Goal: Task Accomplishment & Management: Use online tool/utility

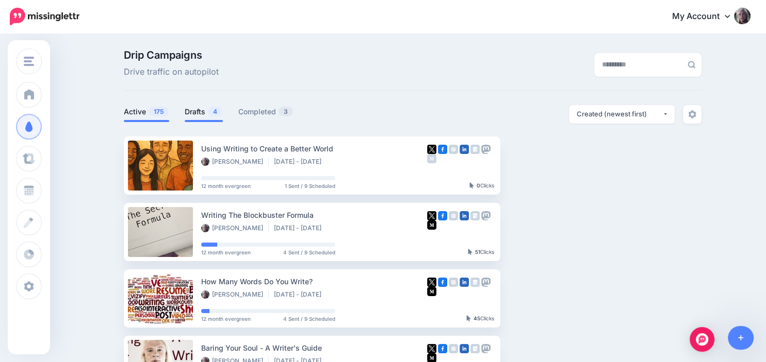
click at [206, 112] on link "Drafts 4" at bounding box center [204, 112] width 38 height 12
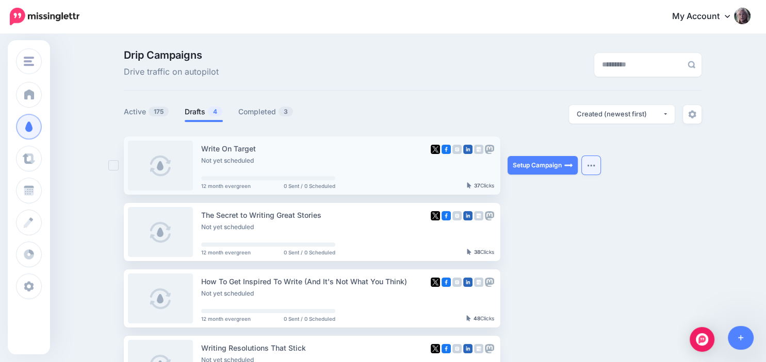
click at [590, 168] on button "button" at bounding box center [591, 165] width 19 height 19
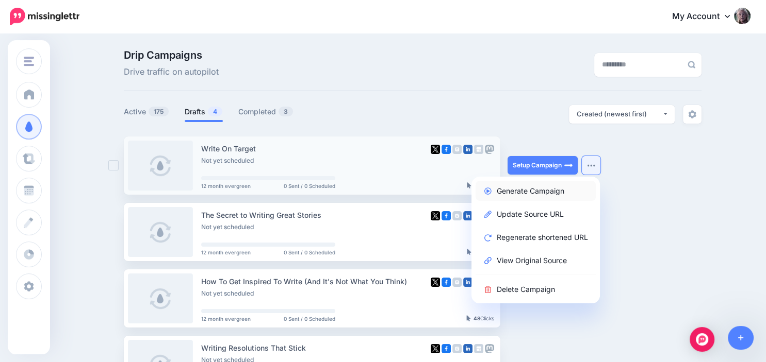
click at [558, 193] on link "Generate Campaign" at bounding box center [535, 191] width 120 height 20
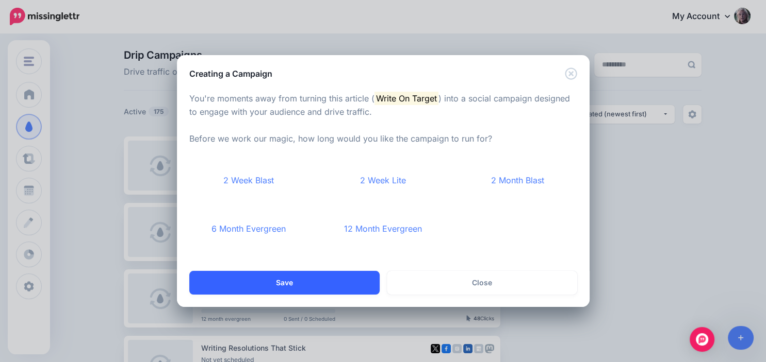
click at [345, 278] on button "Save" at bounding box center [284, 283] width 190 height 24
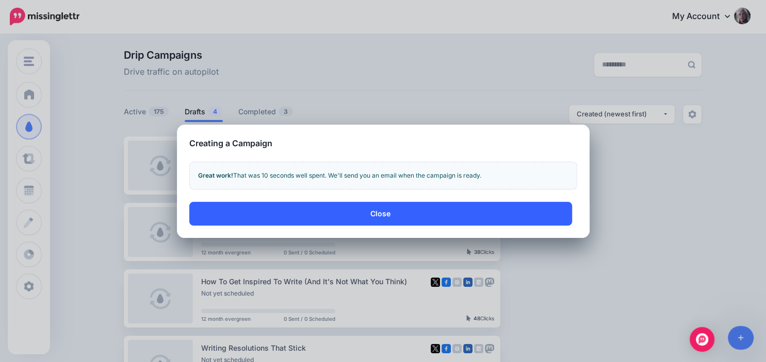
click at [377, 213] on button "Close" at bounding box center [380, 214] width 383 height 24
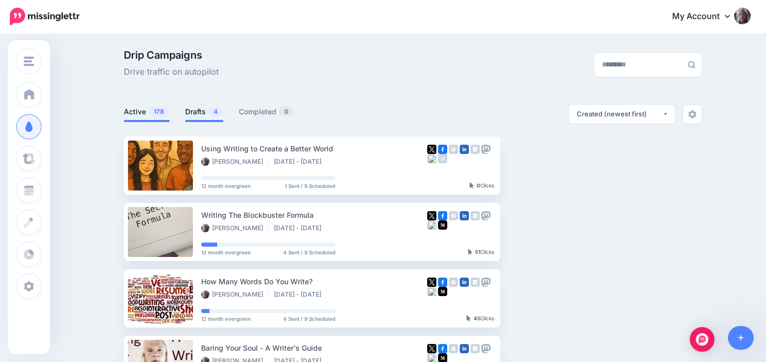
click at [202, 112] on link "Drafts 4" at bounding box center [204, 112] width 38 height 12
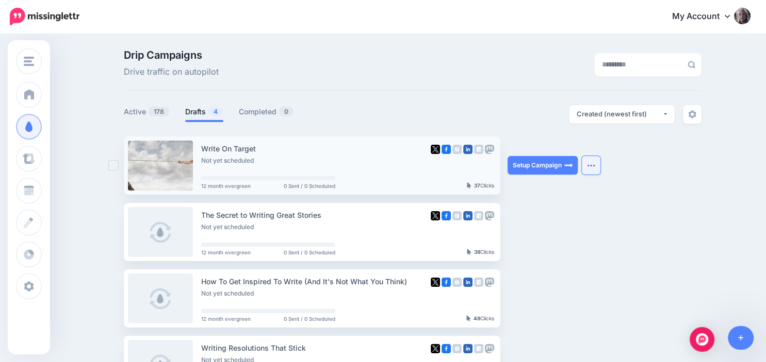
click at [591, 169] on button "button" at bounding box center [591, 165] width 19 height 19
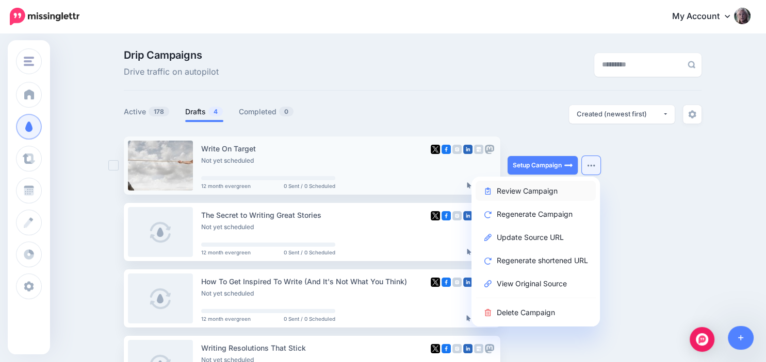
click at [560, 191] on link "Review Campaign" at bounding box center [535, 191] width 120 height 20
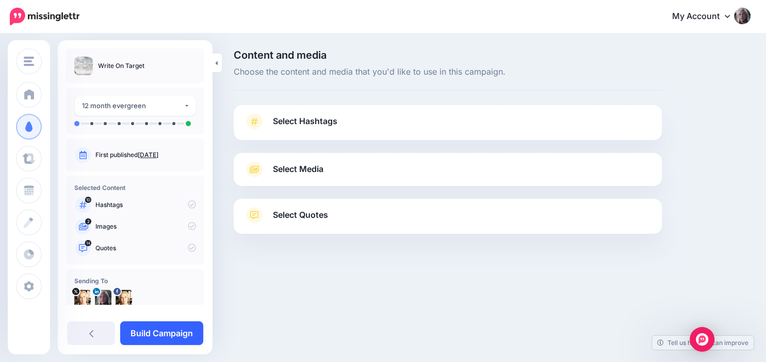
click at [152, 336] on link "Build Campaign" at bounding box center [161, 334] width 83 height 24
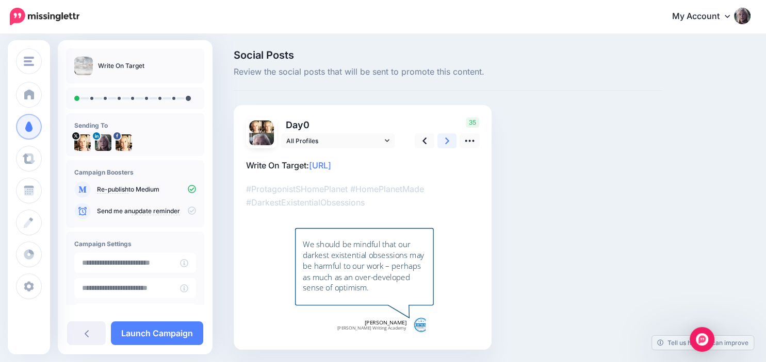
click at [445, 141] on icon at bounding box center [447, 141] width 4 height 11
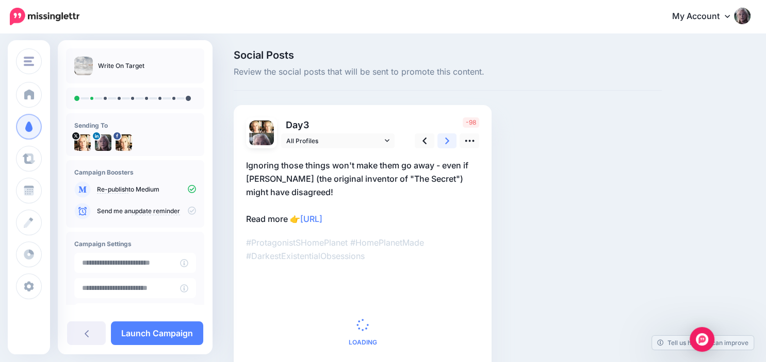
click at [445, 141] on icon at bounding box center [447, 141] width 4 height 11
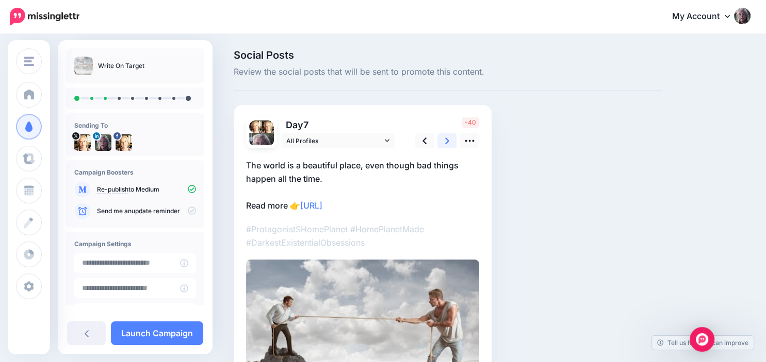
click at [445, 141] on icon at bounding box center [447, 141] width 4 height 11
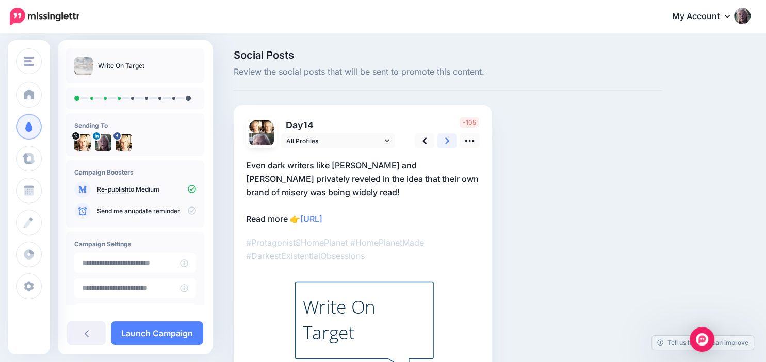
click at [445, 141] on icon at bounding box center [447, 141] width 4 height 11
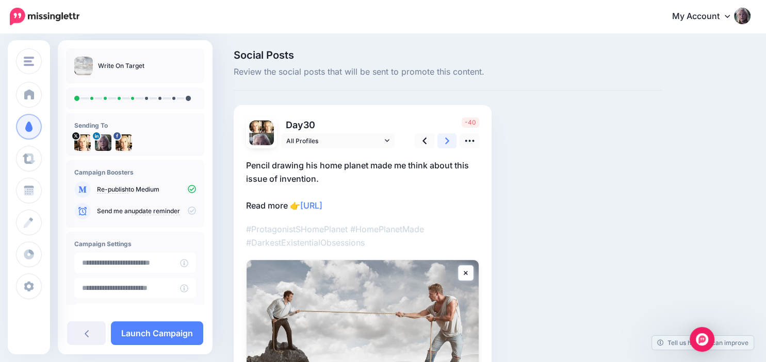
click at [445, 141] on icon at bounding box center [447, 141] width 4 height 11
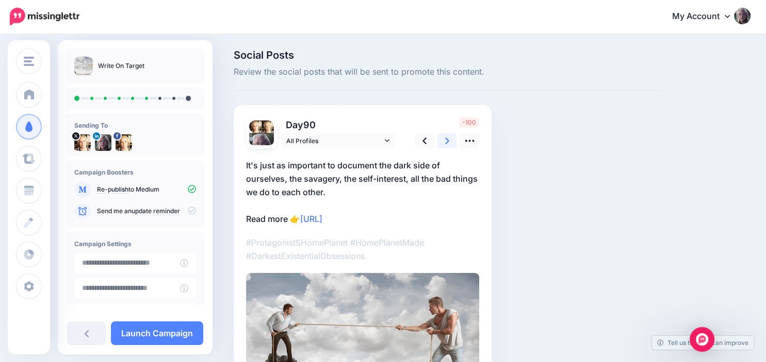
click at [445, 141] on icon at bounding box center [447, 141] width 4 height 11
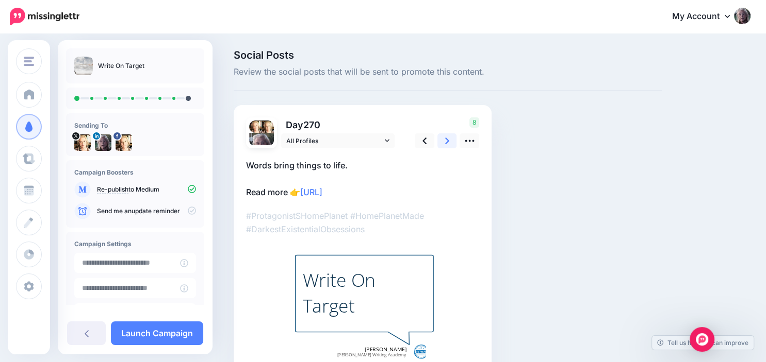
click at [445, 141] on icon at bounding box center [447, 141] width 4 height 11
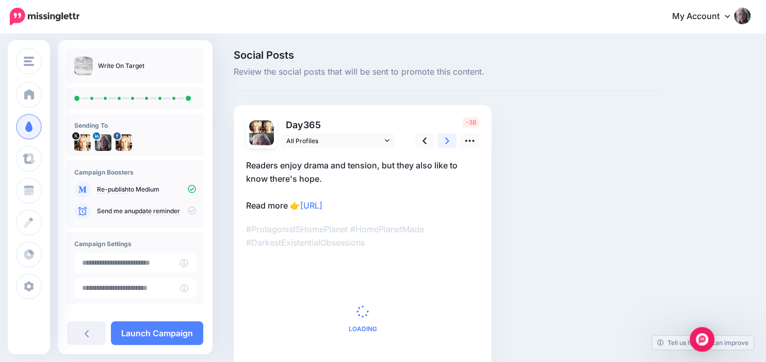
click at [445, 141] on icon at bounding box center [447, 141] width 4 height 11
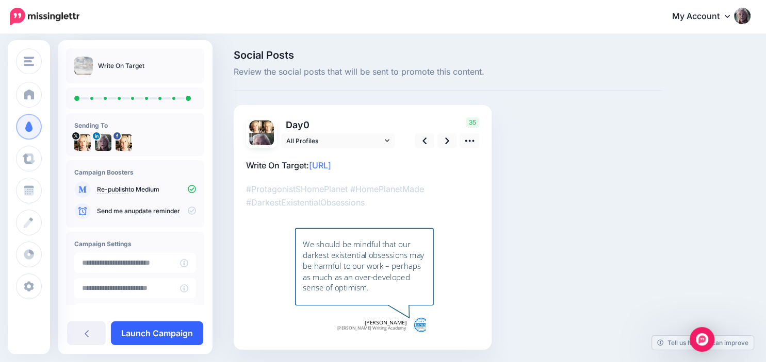
click at [164, 333] on link "Launch Campaign" at bounding box center [157, 334] width 92 height 24
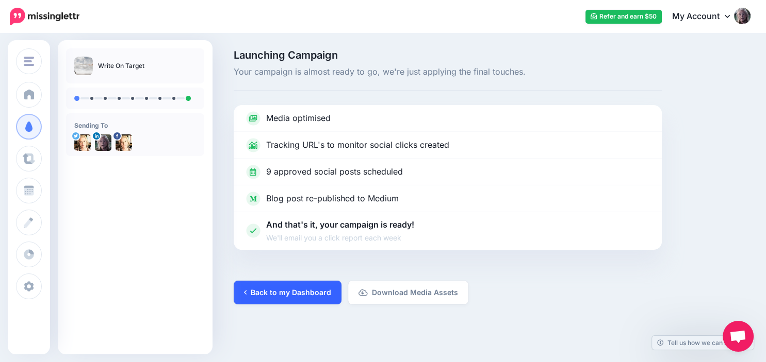
click at [276, 293] on link "Back to my Dashboard" at bounding box center [288, 293] width 108 height 24
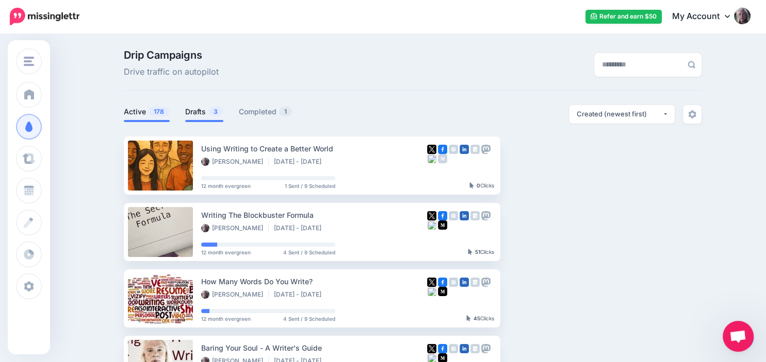
click at [203, 114] on link "Drafts 3" at bounding box center [204, 112] width 38 height 12
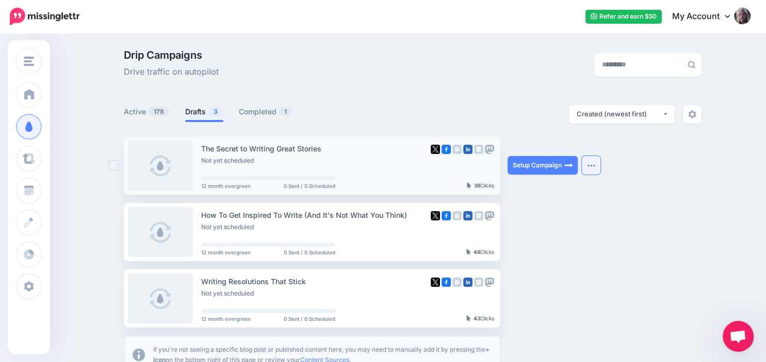
click at [592, 166] on img "button" at bounding box center [591, 165] width 8 height 3
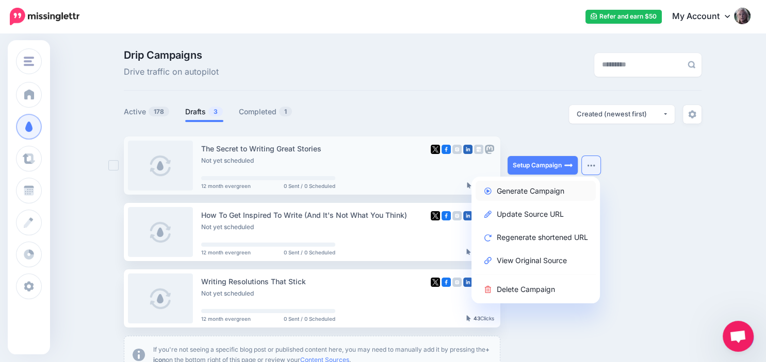
click at [558, 190] on link "Generate Campaign" at bounding box center [535, 191] width 120 height 20
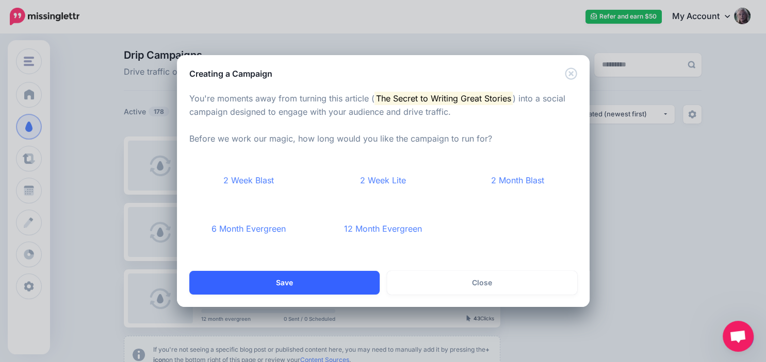
click at [298, 278] on button "Save" at bounding box center [284, 283] width 190 height 24
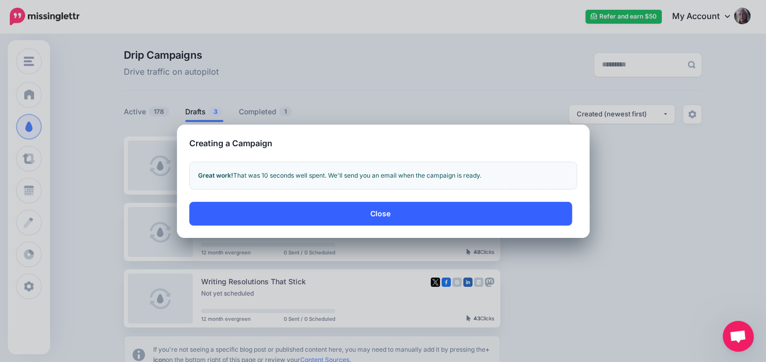
click at [381, 214] on button "Close" at bounding box center [380, 214] width 383 height 24
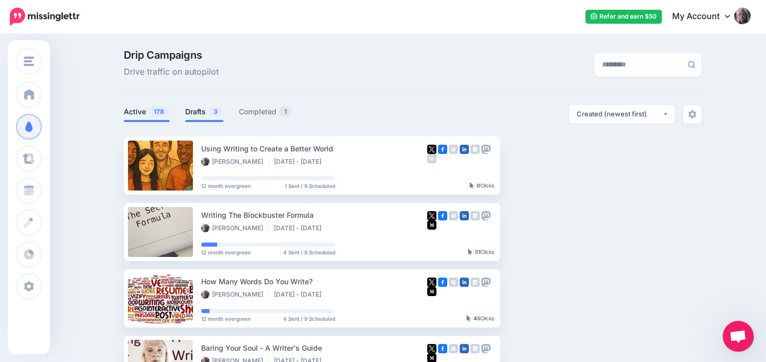
click at [197, 112] on link "Drafts 3" at bounding box center [204, 112] width 38 height 12
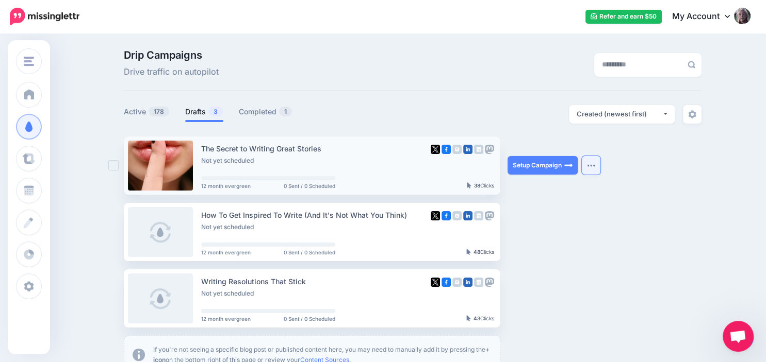
click at [594, 166] on img "button" at bounding box center [591, 165] width 8 height 3
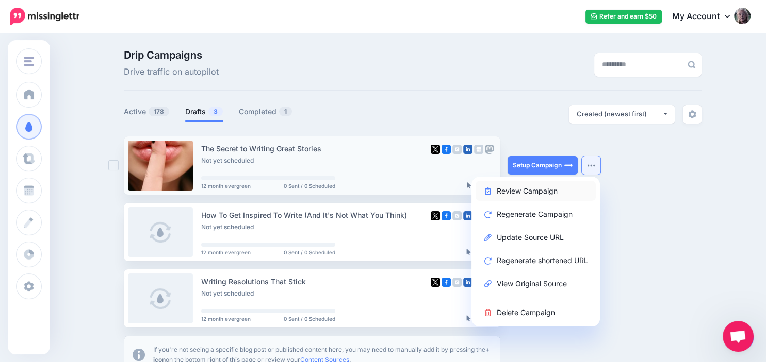
click at [554, 191] on link "Review Campaign" at bounding box center [535, 191] width 120 height 20
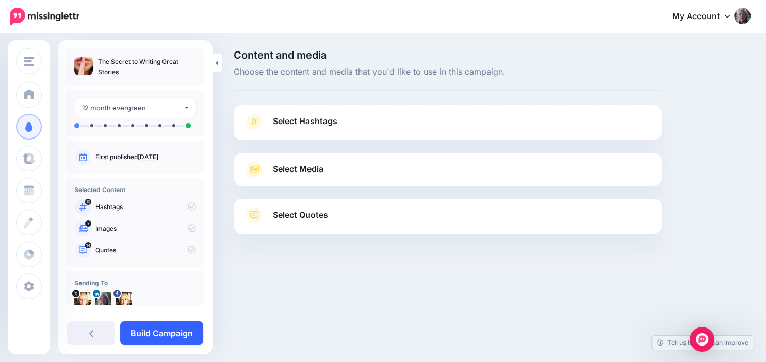
click at [169, 331] on link "Build Campaign" at bounding box center [161, 334] width 83 height 24
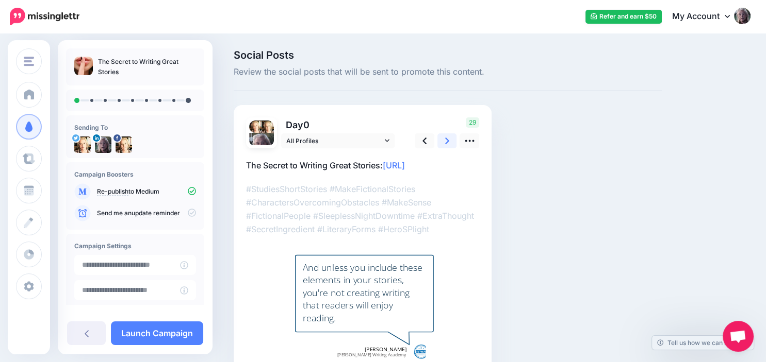
click at [447, 142] on icon at bounding box center [447, 141] width 4 height 7
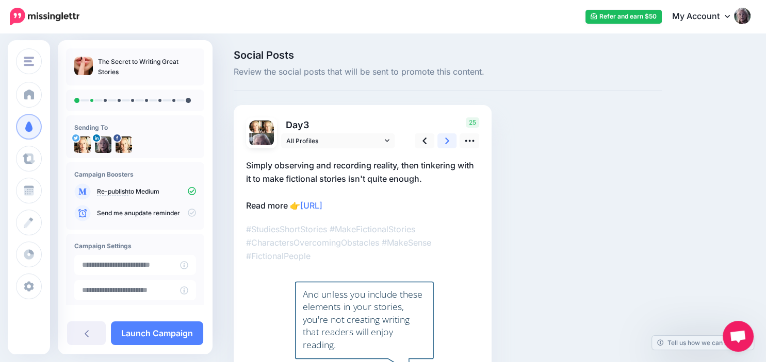
click at [447, 142] on icon at bounding box center [447, 141] width 4 height 7
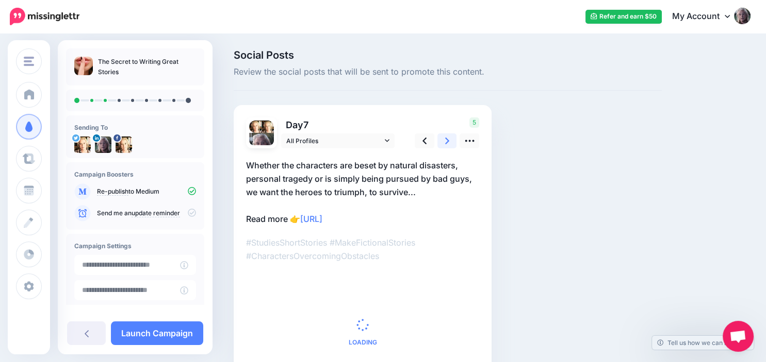
click at [447, 142] on icon at bounding box center [447, 141] width 4 height 7
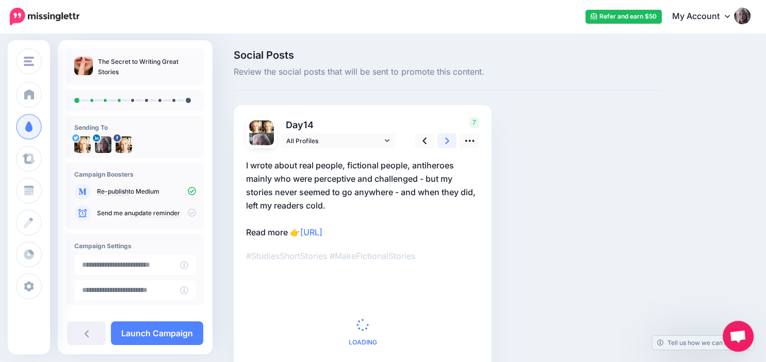
click at [447, 142] on icon at bounding box center [447, 141] width 4 height 7
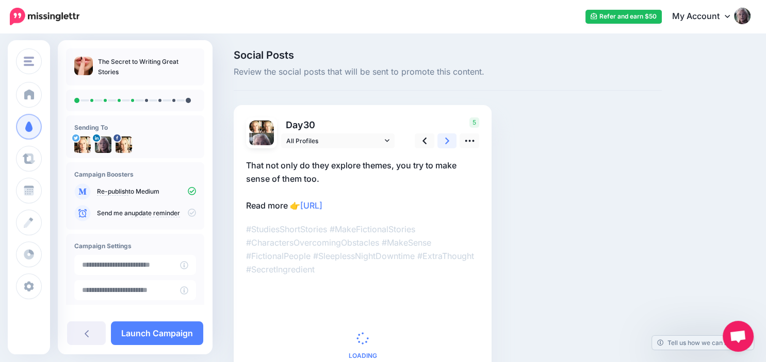
click at [447, 142] on icon at bounding box center [447, 141] width 4 height 7
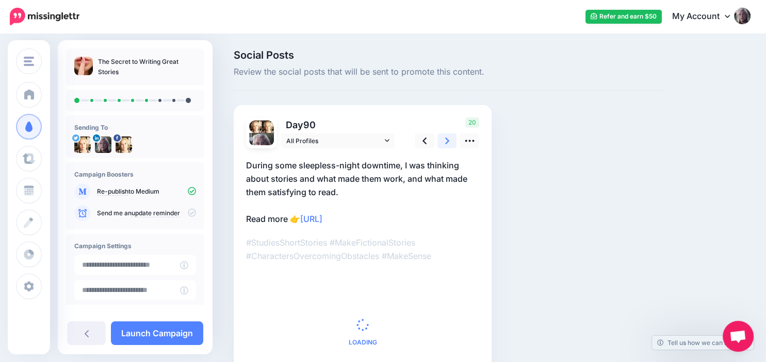
click at [447, 142] on icon at bounding box center [447, 141] width 4 height 7
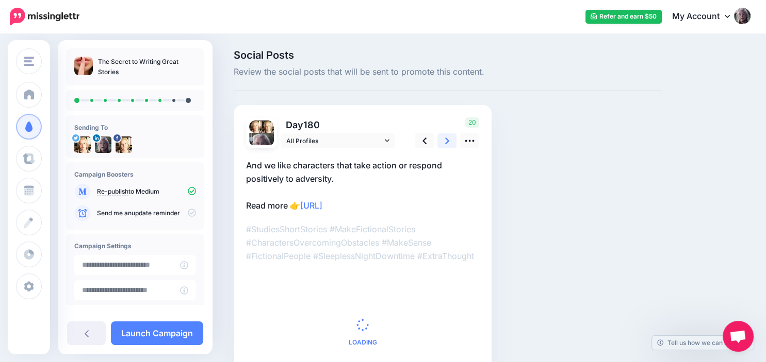
click at [447, 142] on icon at bounding box center [447, 141] width 4 height 7
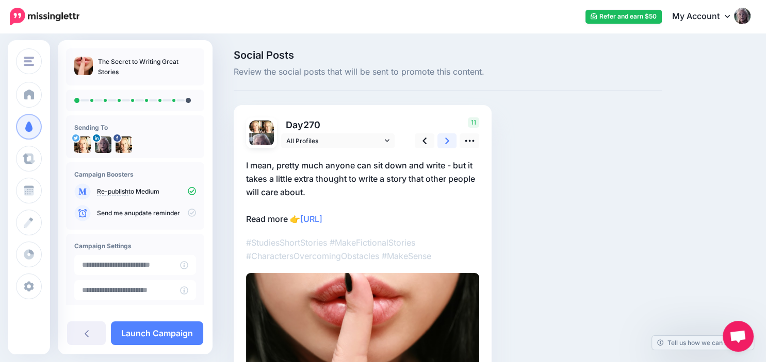
click at [447, 142] on icon at bounding box center [447, 141] width 4 height 7
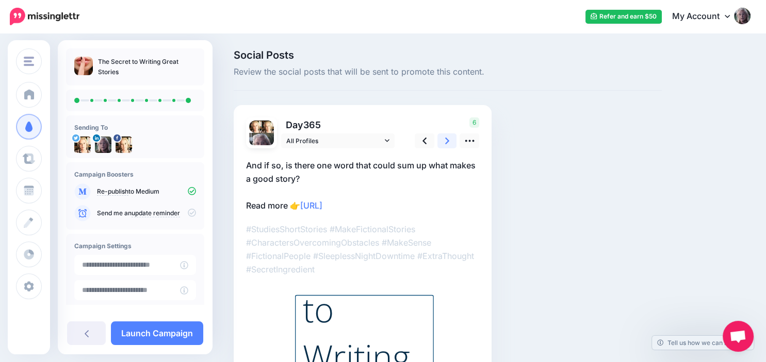
click at [447, 142] on icon at bounding box center [447, 141] width 4 height 7
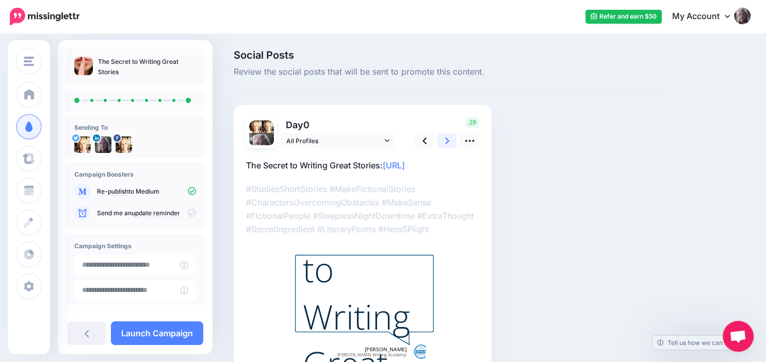
click at [447, 142] on icon at bounding box center [447, 141] width 4 height 7
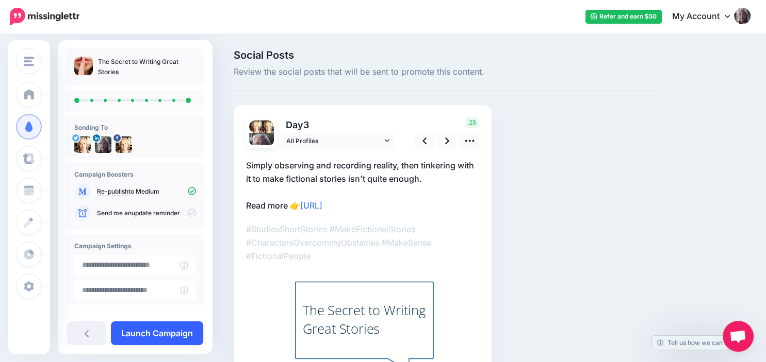
click at [164, 327] on link "Launch Campaign" at bounding box center [157, 334] width 92 height 24
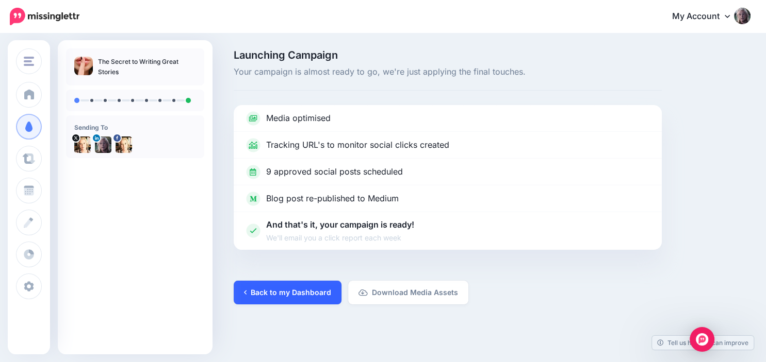
click at [299, 292] on link "Back to my Dashboard" at bounding box center [288, 293] width 108 height 24
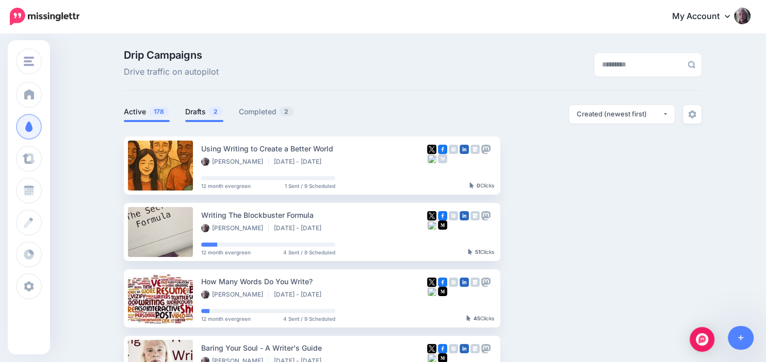
click at [203, 107] on link "Drafts 2" at bounding box center [204, 112] width 38 height 12
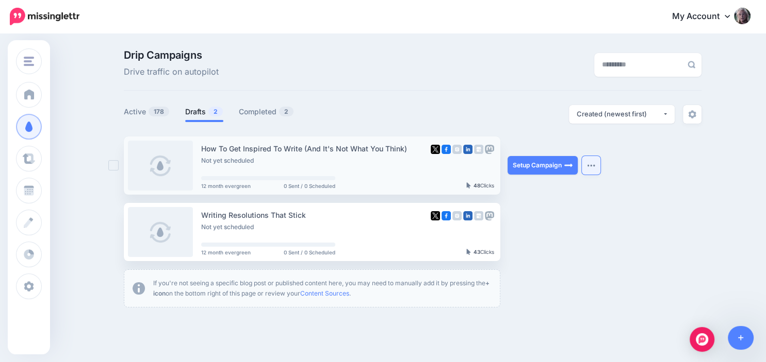
click at [592, 169] on button "button" at bounding box center [591, 165] width 19 height 19
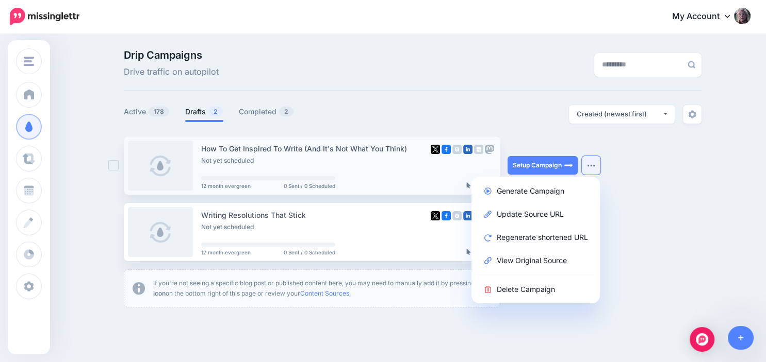
click at [592, 169] on button "button" at bounding box center [591, 165] width 19 height 19
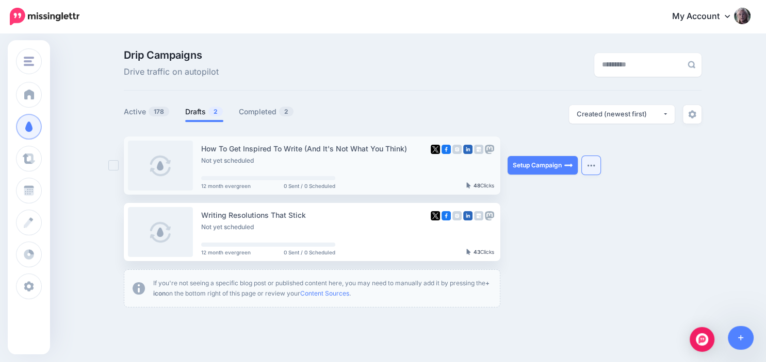
click at [592, 170] on button "button" at bounding box center [591, 165] width 19 height 19
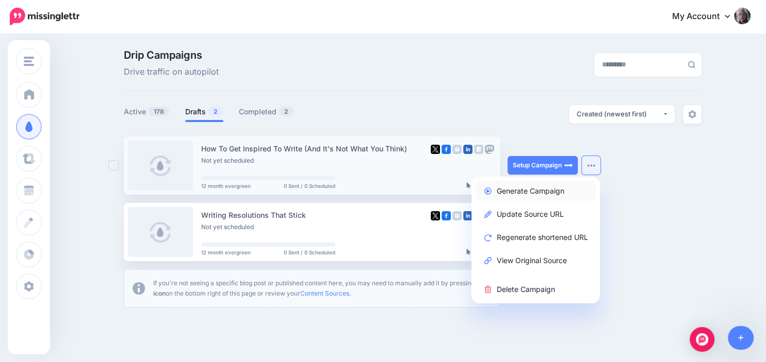
click at [553, 197] on link "Generate Campaign" at bounding box center [535, 191] width 120 height 20
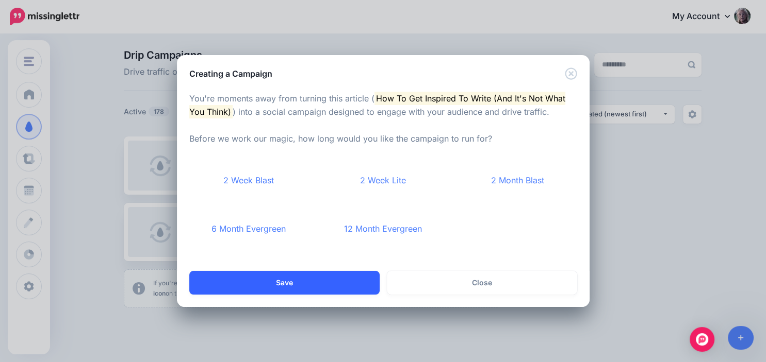
click at [286, 282] on button "Save" at bounding box center [284, 283] width 190 height 24
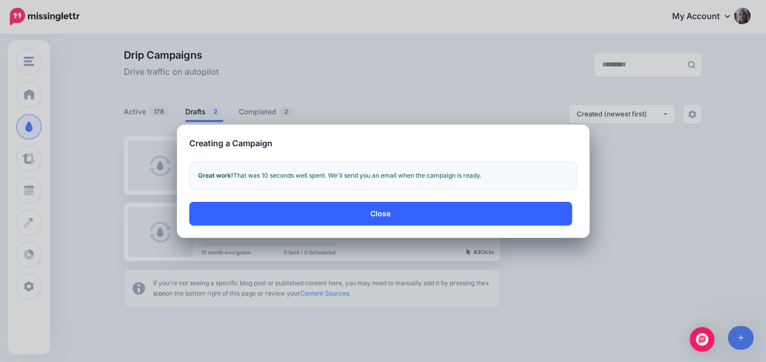
click at [386, 218] on button "Close" at bounding box center [380, 214] width 383 height 24
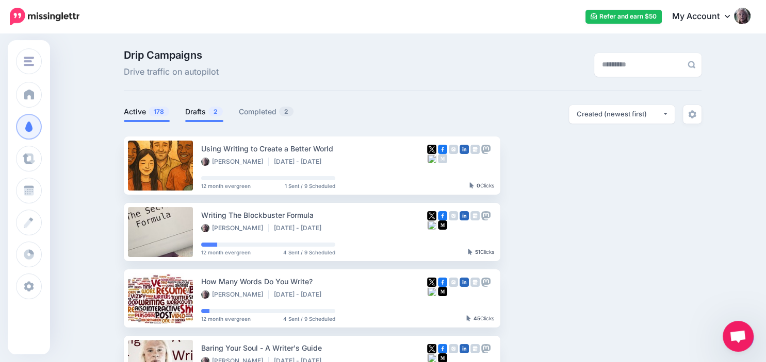
click at [200, 109] on link "Drafts 2" at bounding box center [204, 112] width 38 height 12
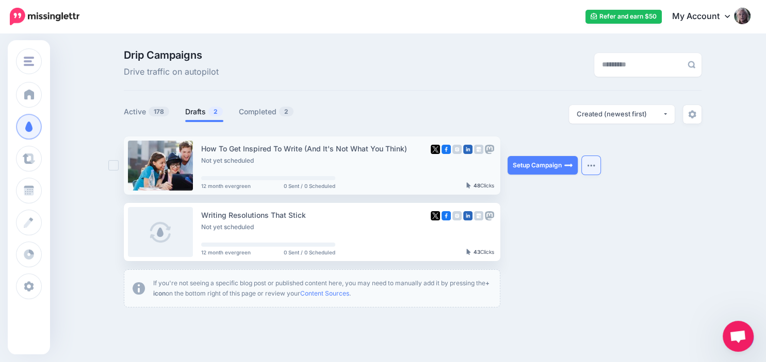
click at [595, 162] on button "button" at bounding box center [591, 165] width 19 height 19
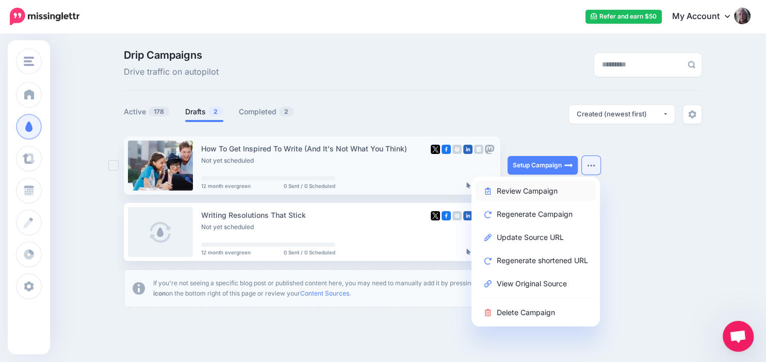
click at [554, 193] on link "Review Campaign" at bounding box center [535, 191] width 120 height 20
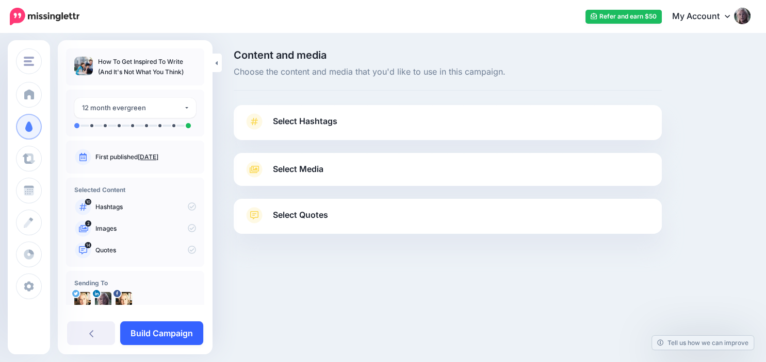
click at [186, 333] on link "Build Campaign" at bounding box center [161, 334] width 83 height 24
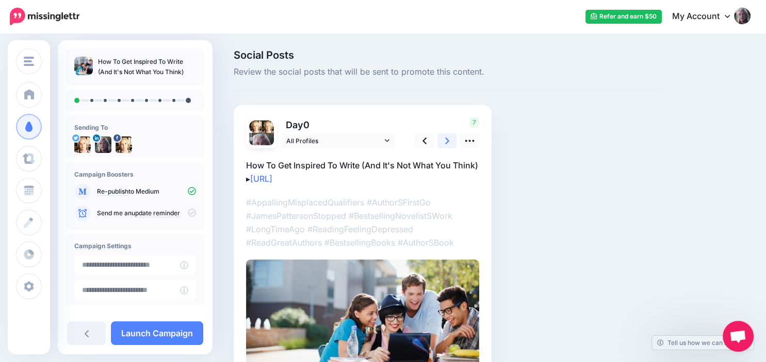
click at [447, 139] on icon at bounding box center [447, 141] width 4 height 11
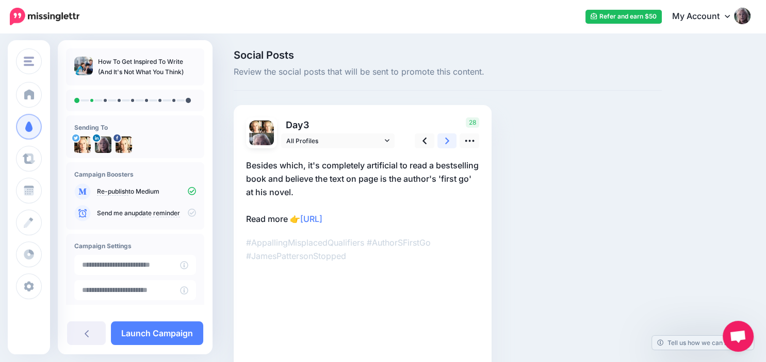
click at [447, 139] on icon at bounding box center [447, 141] width 4 height 11
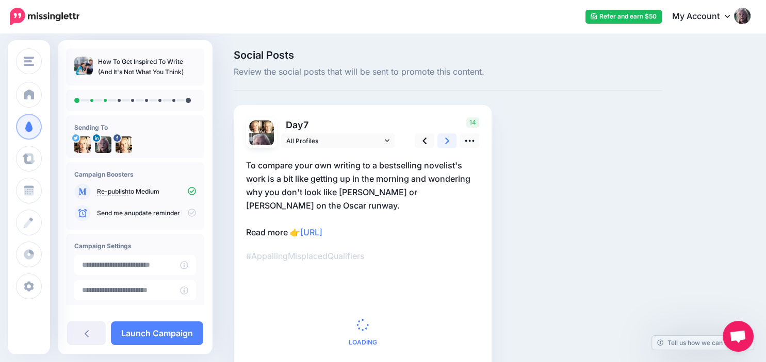
click at [447, 139] on icon at bounding box center [447, 141] width 4 height 11
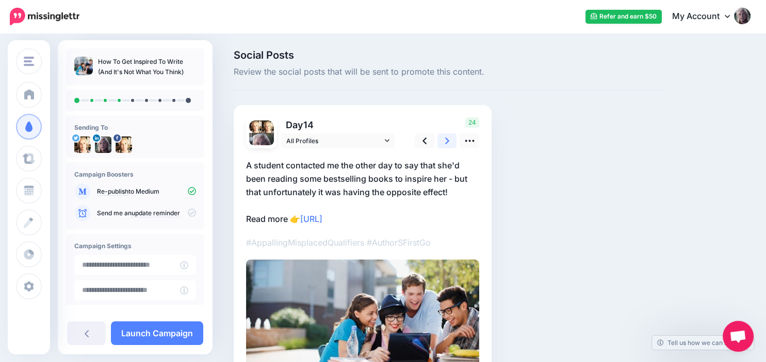
click at [447, 139] on icon at bounding box center [447, 141] width 4 height 11
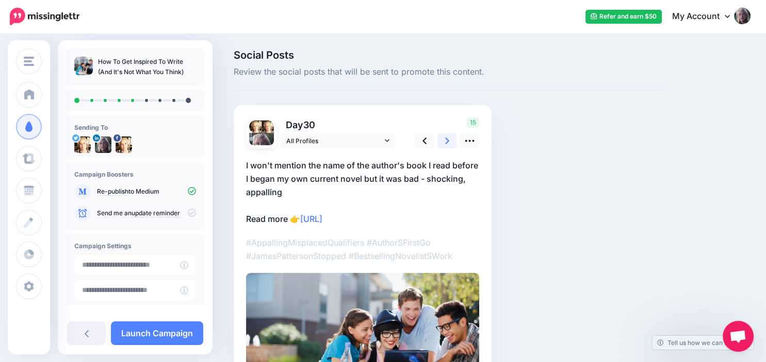
click at [447, 139] on icon at bounding box center [447, 141] width 4 height 11
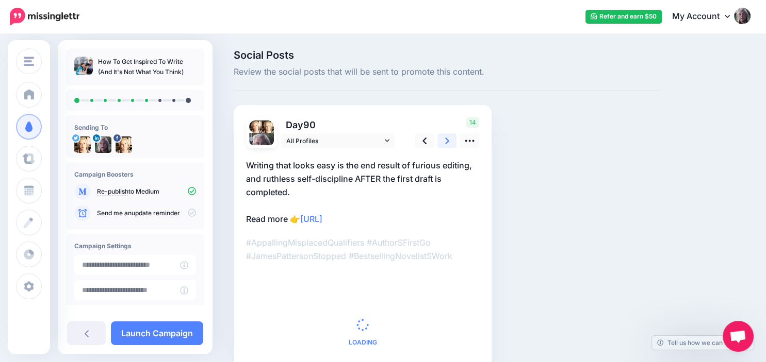
click at [447, 139] on icon at bounding box center [447, 141] width 4 height 11
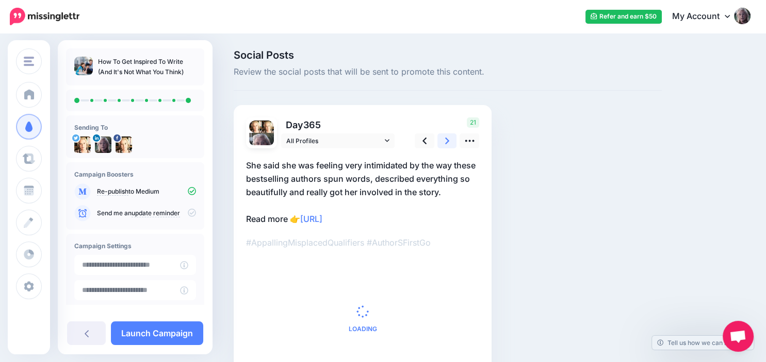
click at [447, 139] on icon at bounding box center [447, 141] width 4 height 11
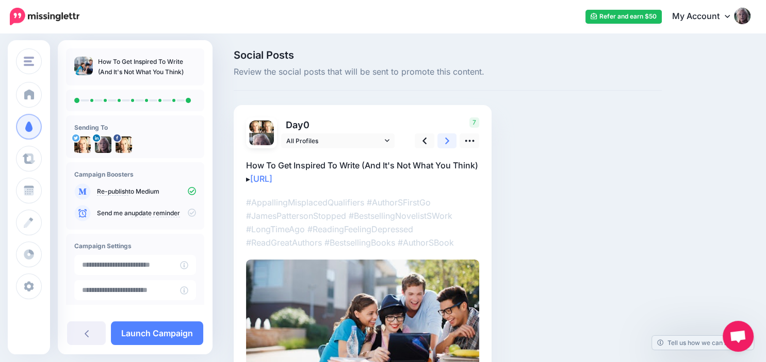
click at [447, 139] on icon at bounding box center [447, 141] width 4 height 11
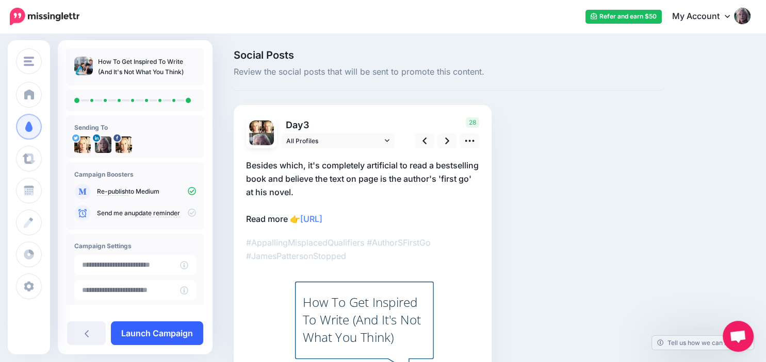
click at [161, 335] on link "Launch Campaign" at bounding box center [157, 334] width 92 height 24
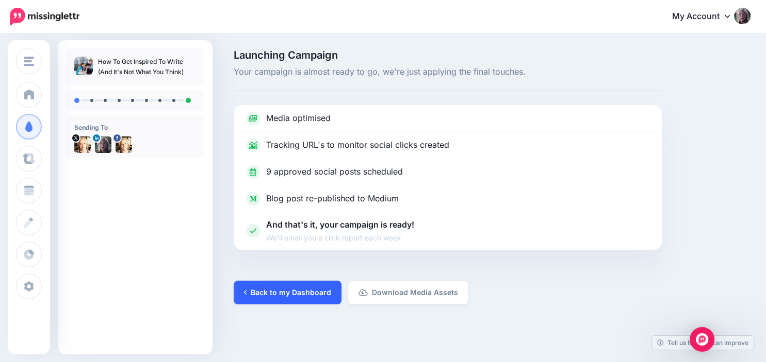
click at [294, 297] on link "Back to my Dashboard" at bounding box center [288, 293] width 108 height 24
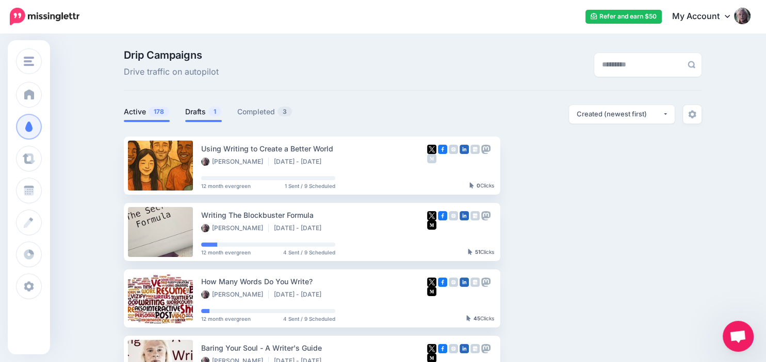
click at [200, 111] on link "Drafts 1" at bounding box center [203, 112] width 37 height 12
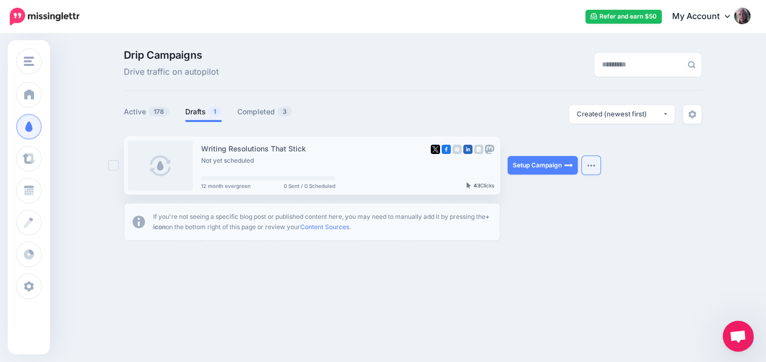
click at [587, 168] on button "button" at bounding box center [591, 165] width 19 height 19
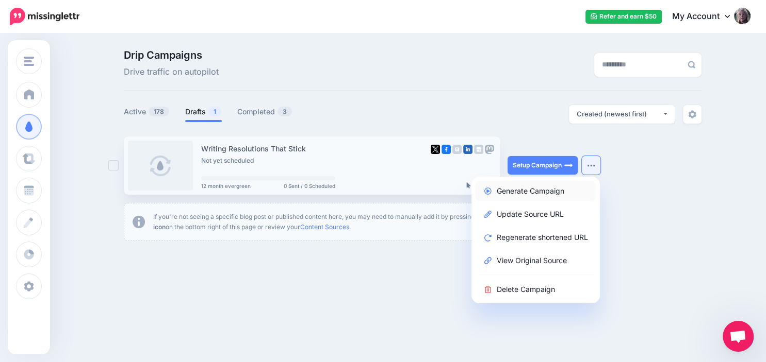
click at [564, 189] on link "Generate Campaign" at bounding box center [535, 191] width 120 height 20
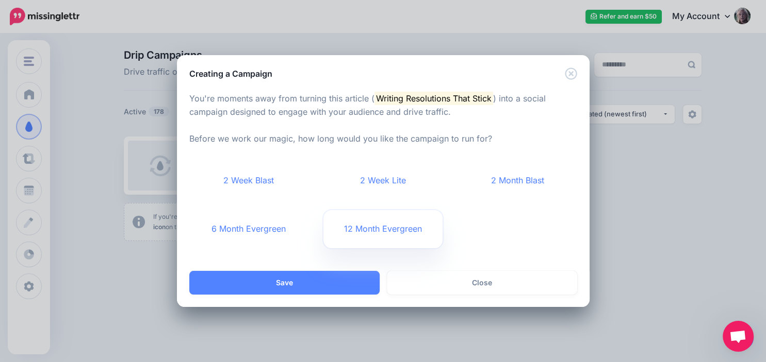
click at [374, 234] on link "12 Month Evergreen" at bounding box center [382, 229] width 119 height 38
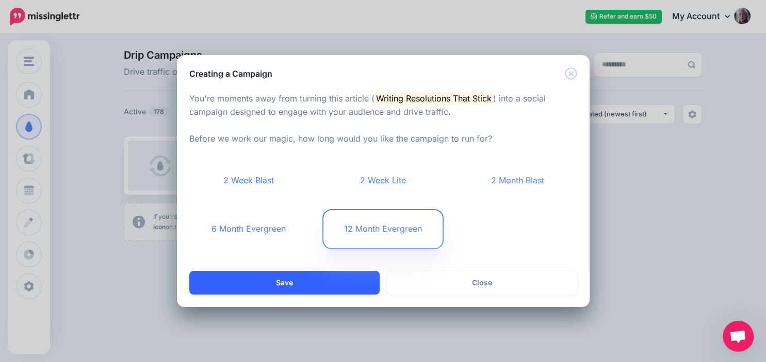
click at [338, 278] on button "Save" at bounding box center [284, 283] width 190 height 24
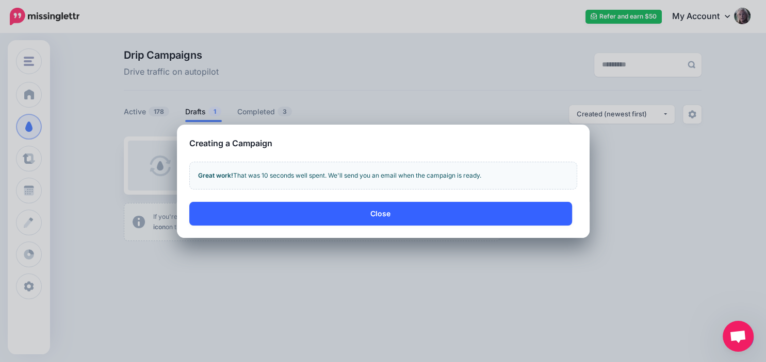
click at [388, 215] on button "Close" at bounding box center [380, 214] width 383 height 24
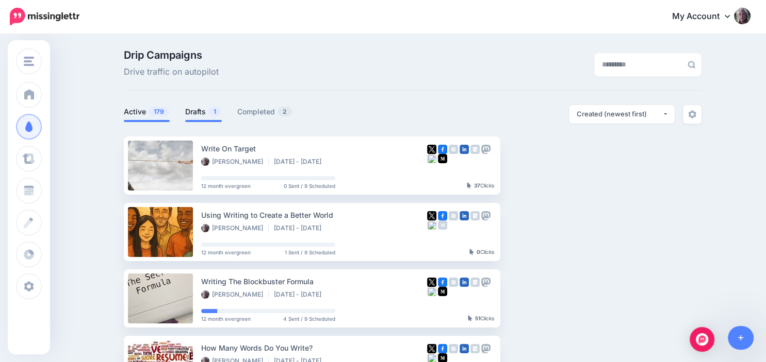
click at [201, 112] on link "Drafts 1" at bounding box center [203, 112] width 37 height 12
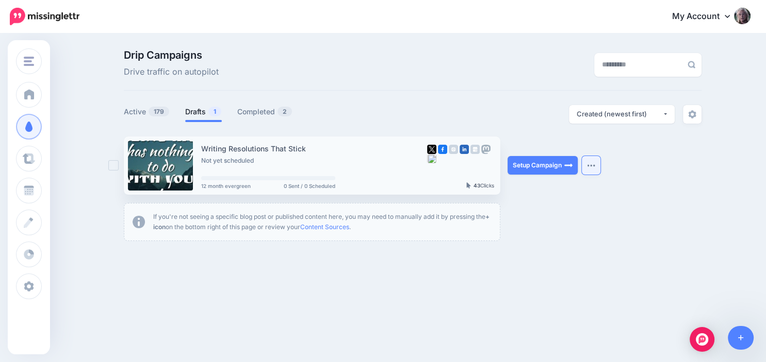
click at [590, 170] on button "button" at bounding box center [591, 165] width 19 height 19
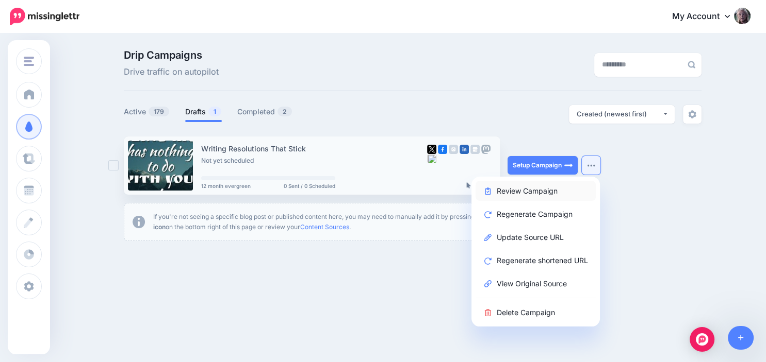
click at [556, 191] on link "Review Campaign" at bounding box center [535, 191] width 120 height 20
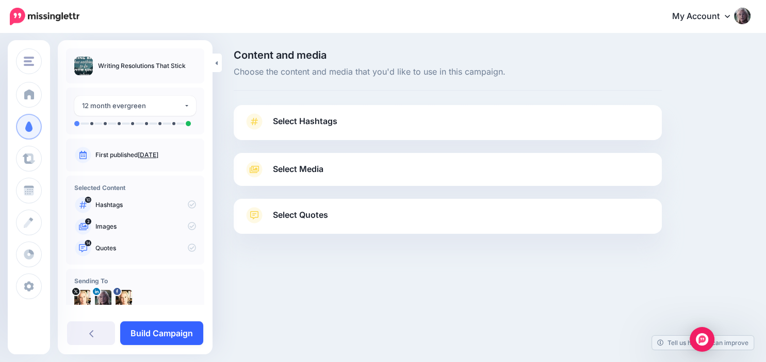
click at [161, 335] on link "Build Campaign" at bounding box center [161, 334] width 83 height 24
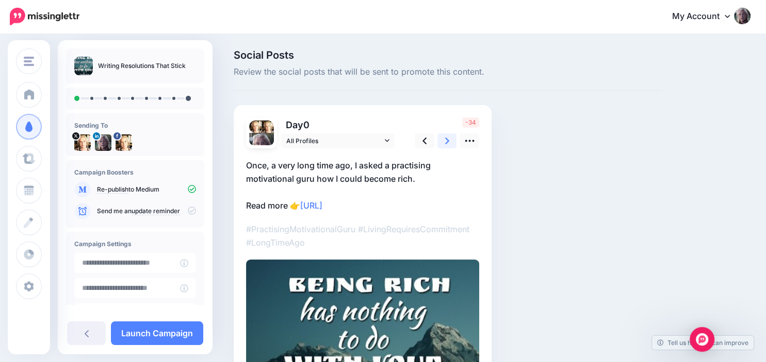
click at [447, 143] on icon at bounding box center [447, 141] width 4 height 7
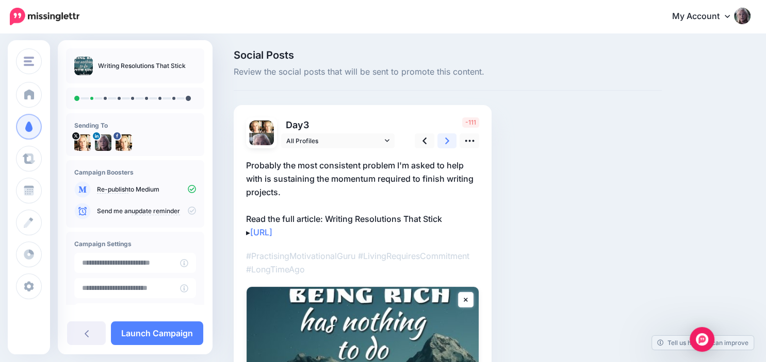
click at [447, 143] on icon at bounding box center [447, 141] width 4 height 7
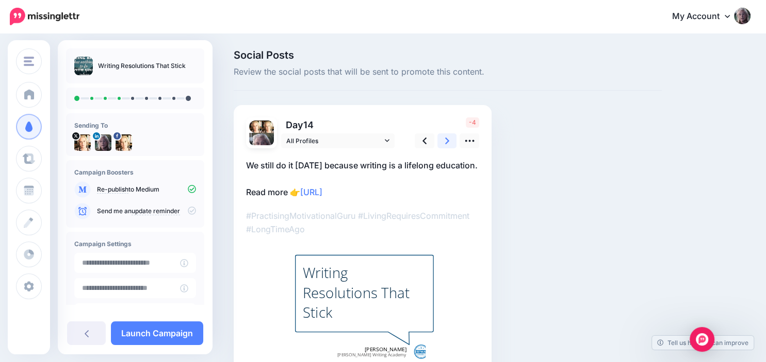
click at [447, 143] on icon at bounding box center [447, 141] width 4 height 7
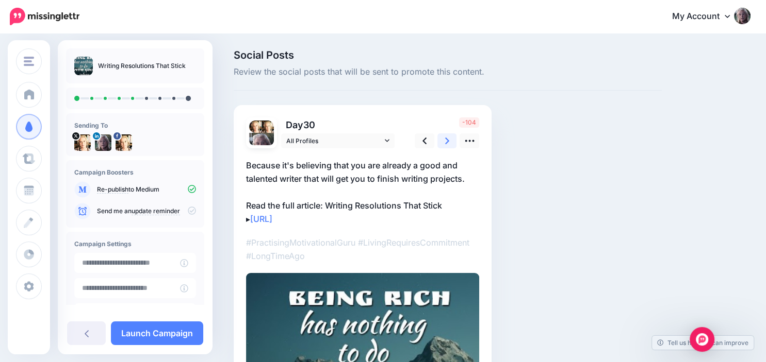
click at [447, 143] on icon at bounding box center [447, 141] width 4 height 7
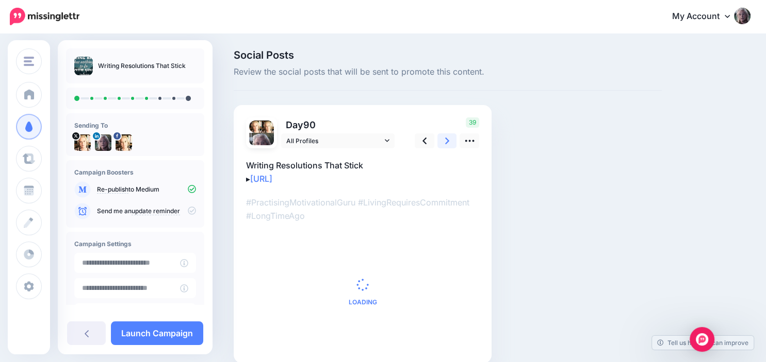
click at [447, 143] on icon at bounding box center [447, 141] width 4 height 7
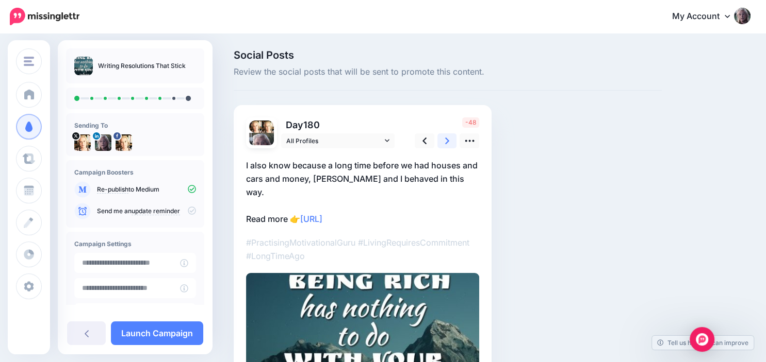
click at [447, 143] on icon at bounding box center [447, 141] width 4 height 7
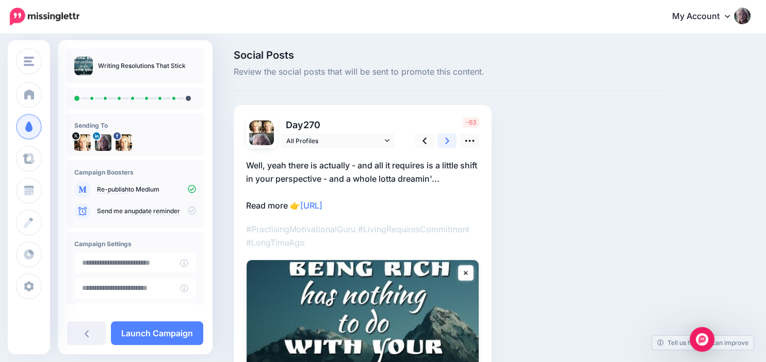
click at [447, 143] on icon at bounding box center [447, 141] width 4 height 7
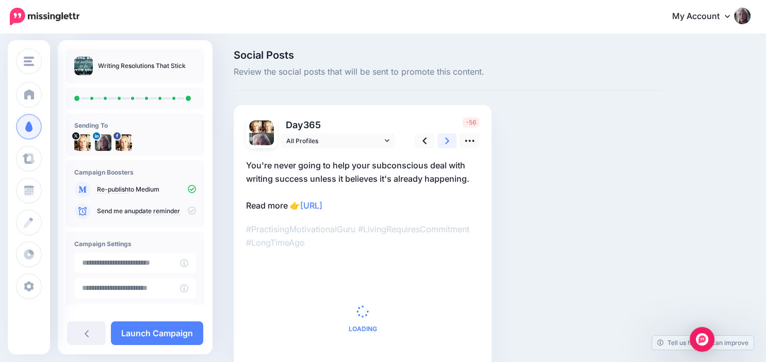
click at [447, 143] on icon at bounding box center [447, 141] width 4 height 7
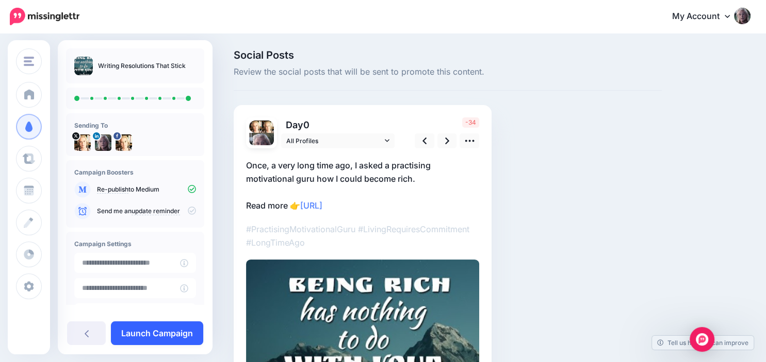
click at [173, 331] on link "Launch Campaign" at bounding box center [157, 334] width 92 height 24
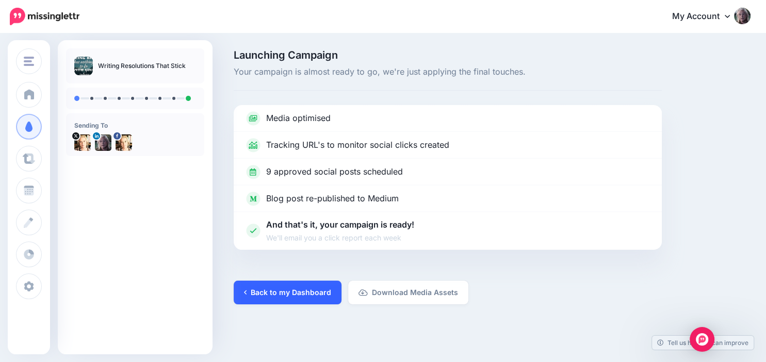
click at [291, 295] on link "Back to my Dashboard" at bounding box center [288, 293] width 108 height 24
